Goal: Information Seeking & Learning: Learn about a topic

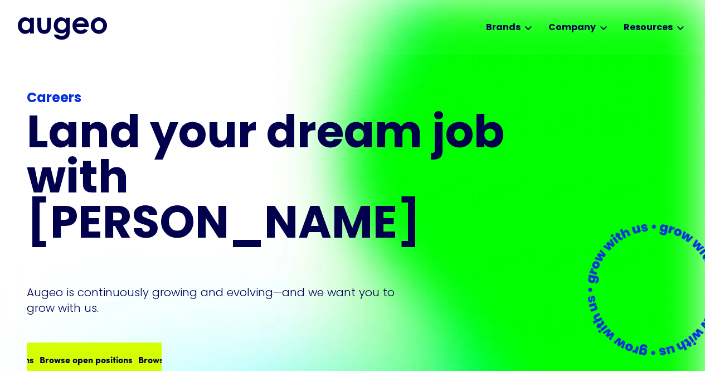
scroll to position [2, 0]
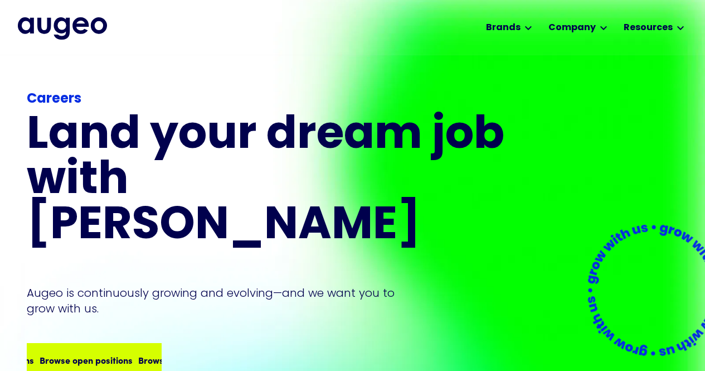
click at [122, 353] on div "Browse open positions" at bounding box center [112, 359] width 93 height 13
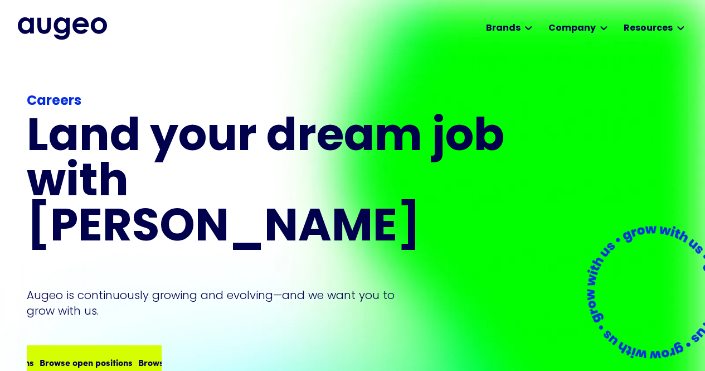
scroll to position [0, 0]
